Goal: Transaction & Acquisition: Purchase product/service

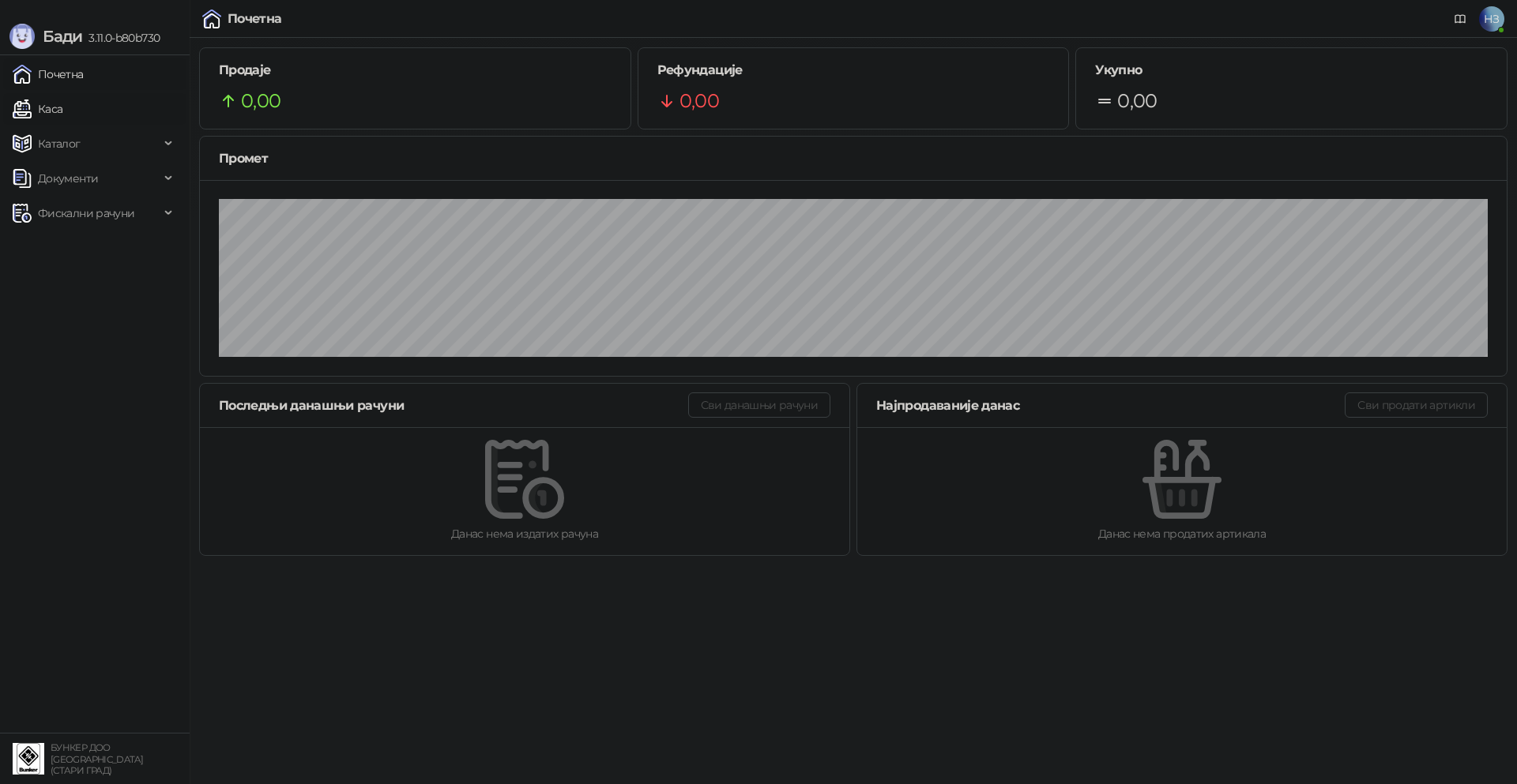
click at [63, 107] on link "Каса" at bounding box center [37, 108] width 49 height 31
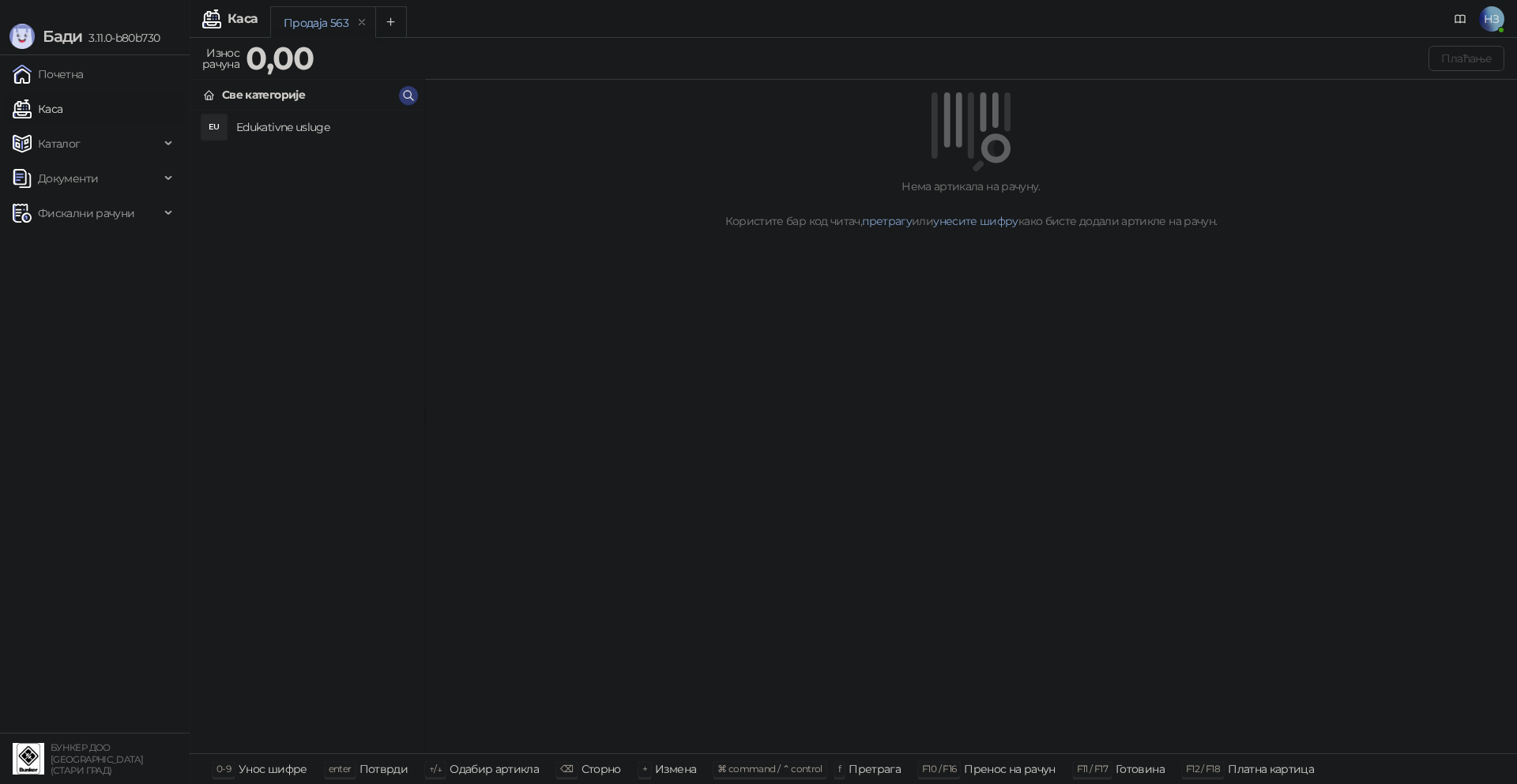
click at [266, 123] on h4 "Edukativne usluge" at bounding box center [324, 127] width 176 height 26
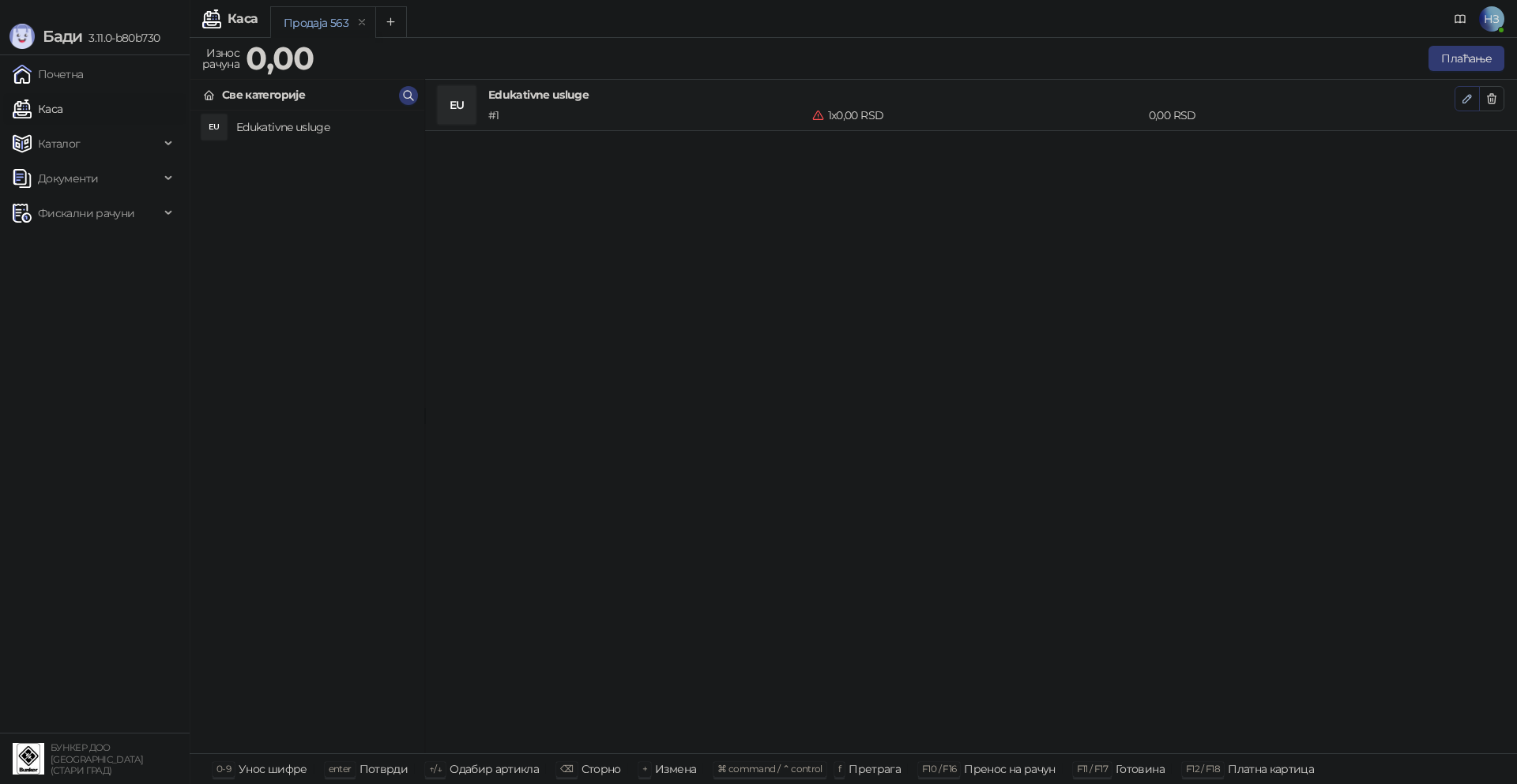
click at [1469, 98] on icon "button" at bounding box center [1467, 99] width 8 height 8
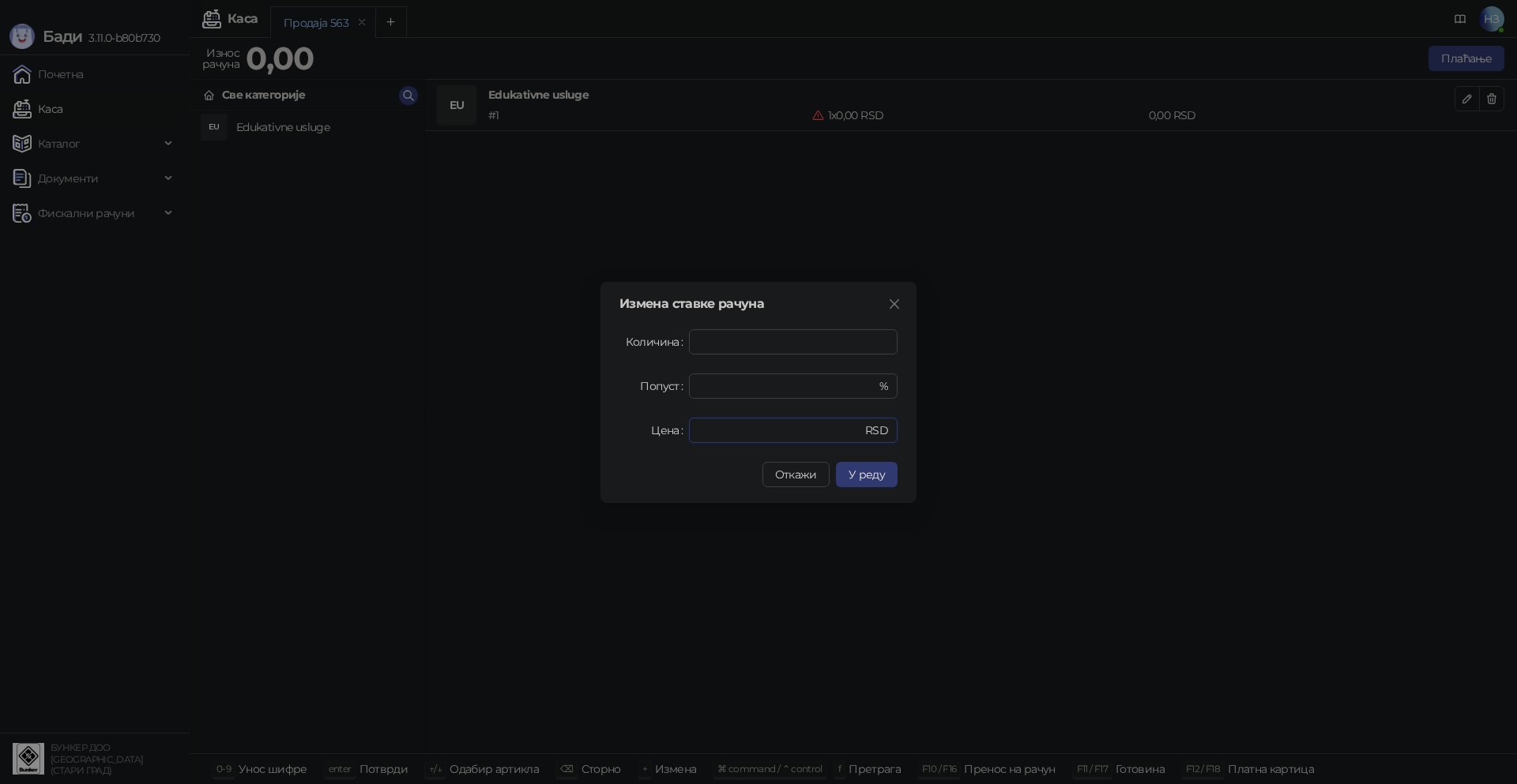
drag, startPoint x: 706, startPoint y: 427, endPoint x: 684, endPoint y: 429, distance: 22.1
click at [684, 429] on div "Цена * RSD" at bounding box center [758, 430] width 278 height 26
type input "****"
click at [859, 475] on span "У реду" at bounding box center [867, 475] width 36 height 14
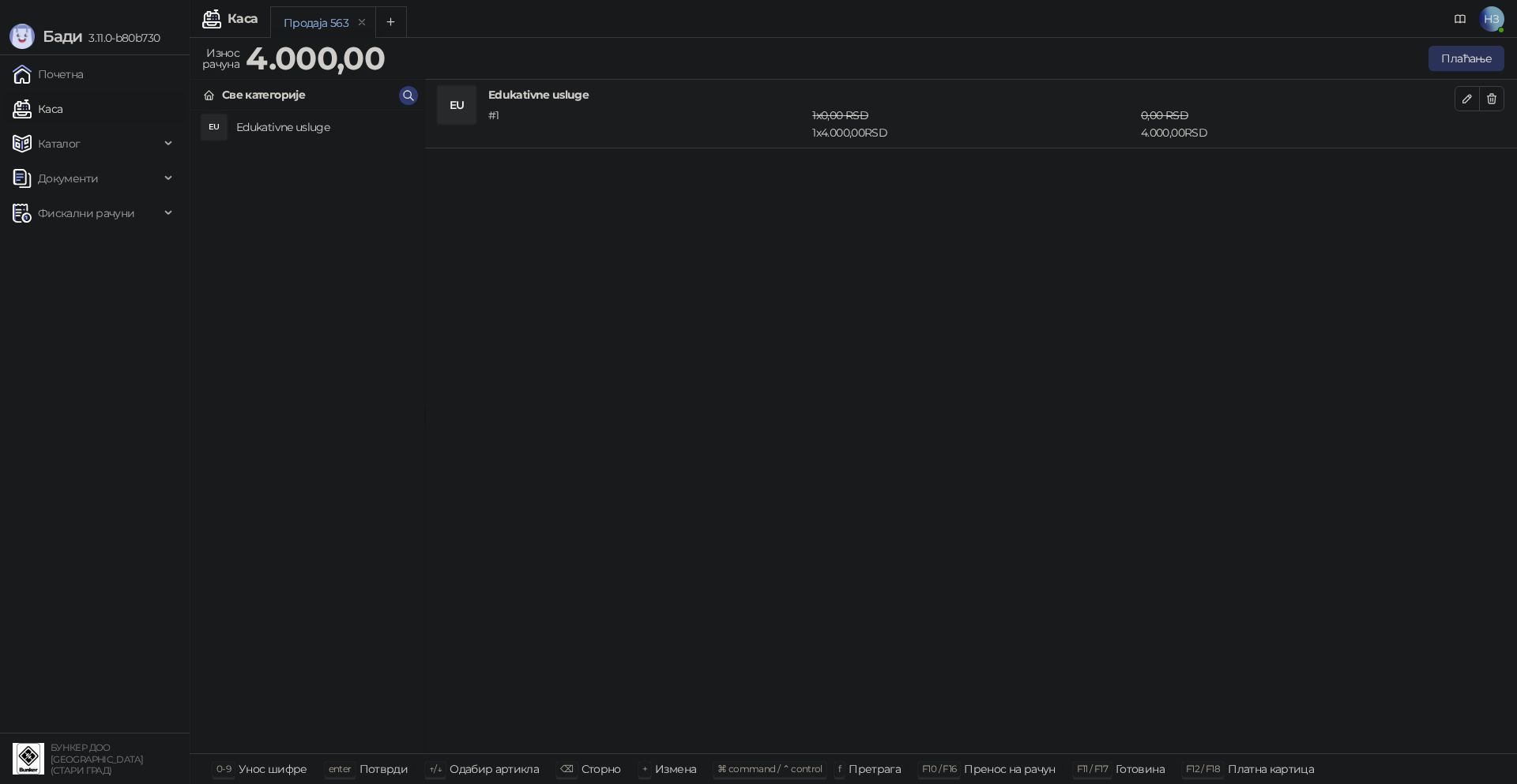
click at [1458, 59] on button "Плаћање" at bounding box center [1466, 58] width 76 height 26
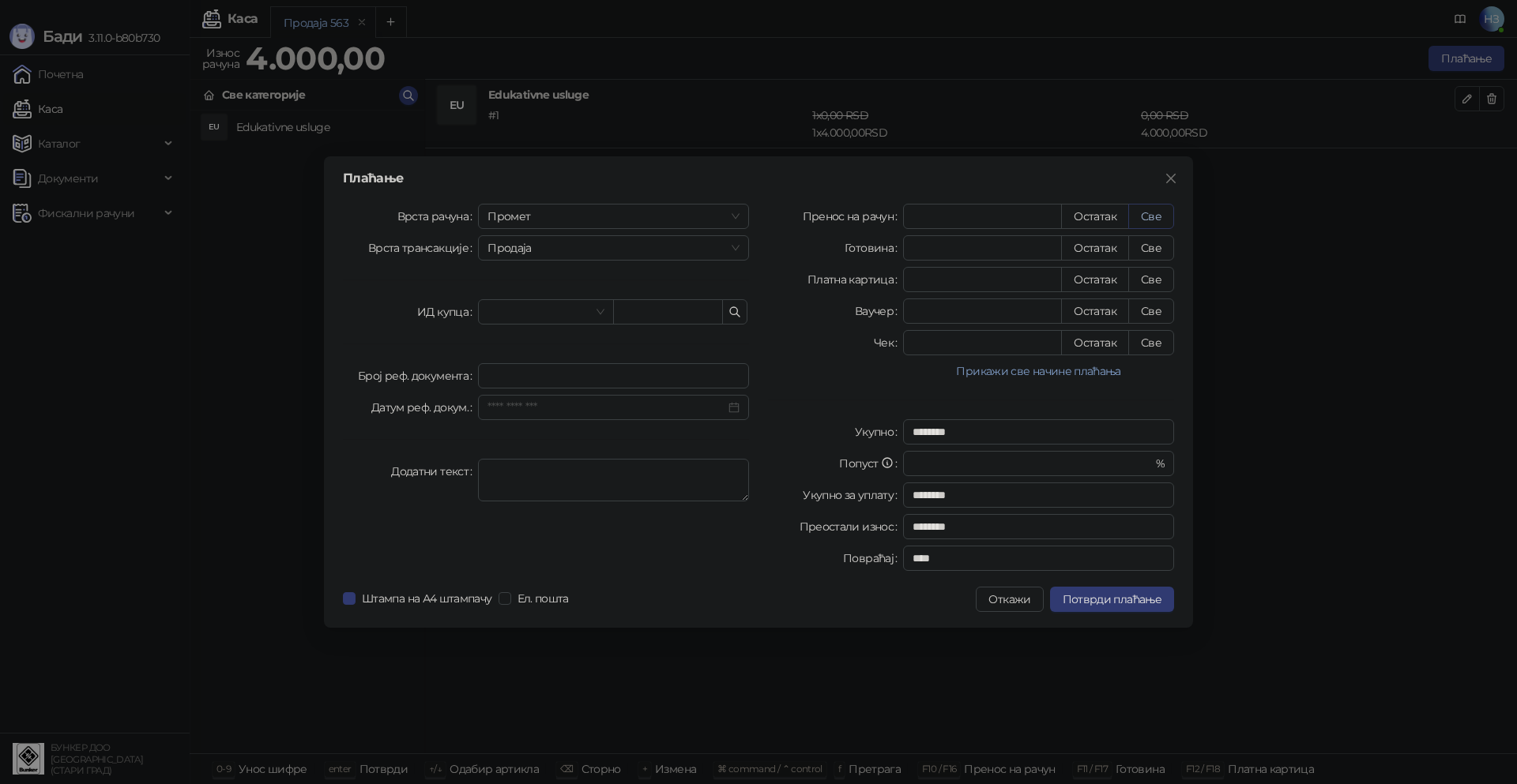
click at [1146, 215] on button "Све" at bounding box center [1151, 216] width 46 height 26
type input "****"
click at [1116, 598] on span "Потврди плаћање" at bounding box center [1112, 599] width 99 height 14
